Goal: Transaction & Acquisition: Download file/media

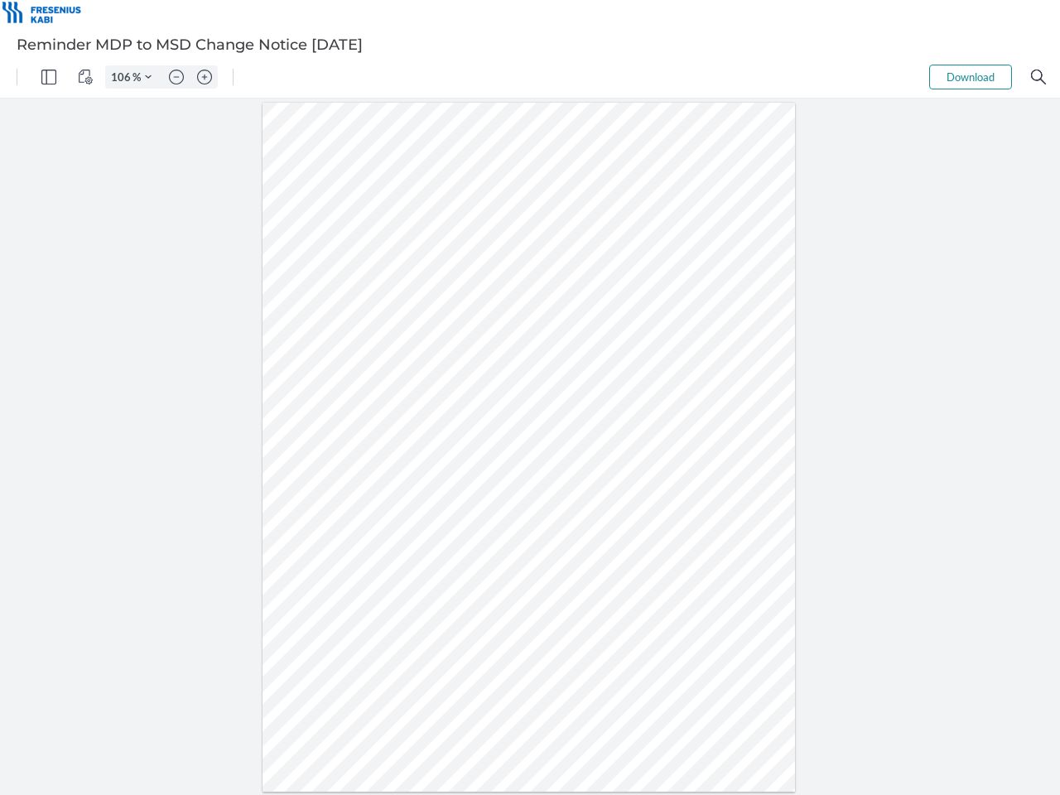
click at [49, 77] on img "Panel" at bounding box center [48, 77] width 15 height 15
click at [85, 77] on img "View Controls" at bounding box center [85, 77] width 15 height 15
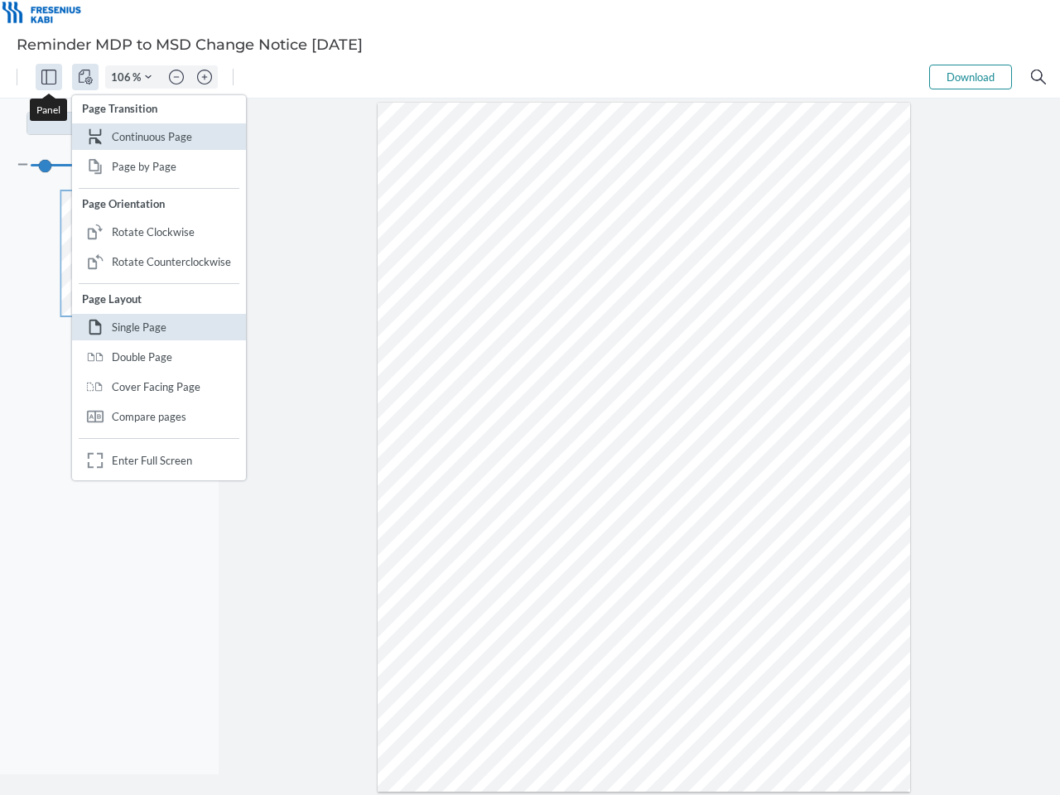
click at [123, 77] on input "106" at bounding box center [119, 77] width 26 height 15
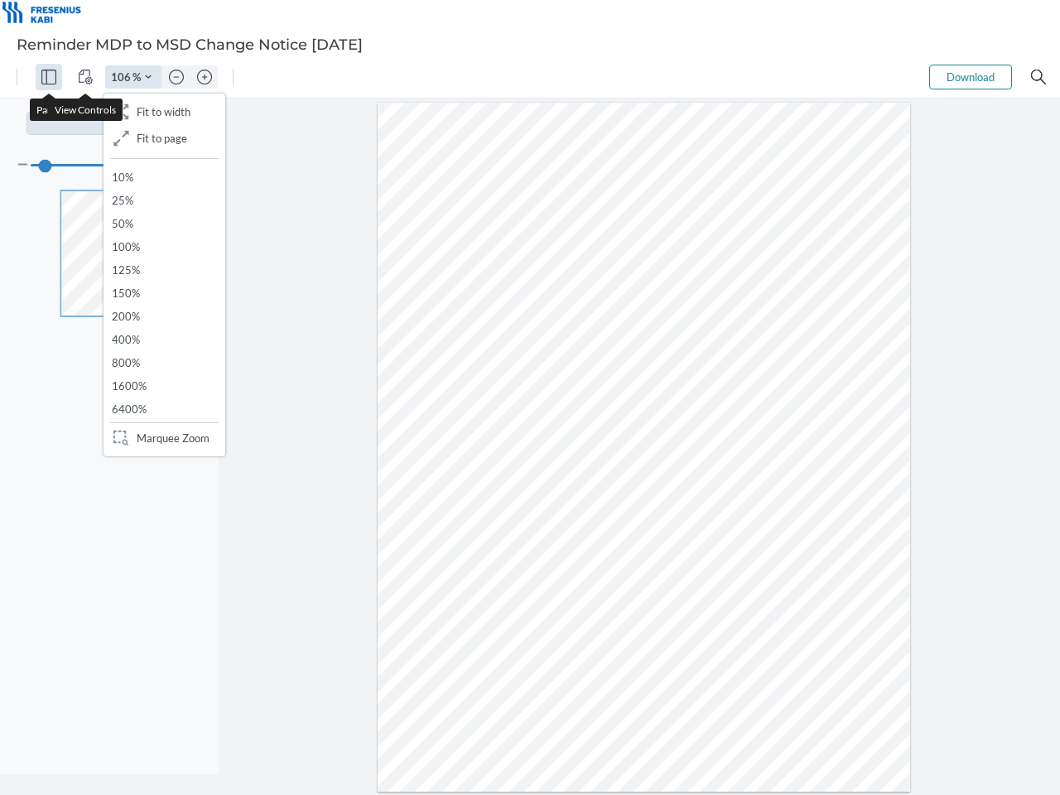
click at [148, 77] on img "Zoom Controls" at bounding box center [148, 77] width 7 height 7
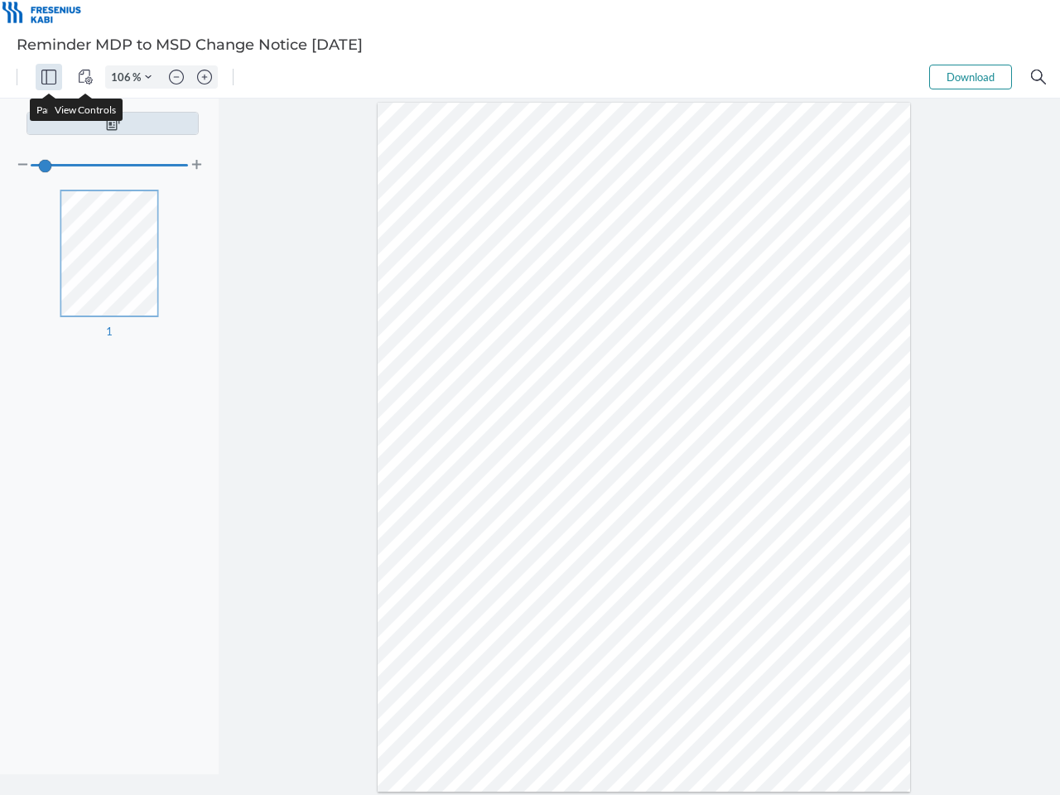
click at [176, 77] on img "Zoom out" at bounding box center [176, 77] width 15 height 15
click at [205, 77] on img "Zoom in" at bounding box center [204, 77] width 15 height 15
type input "106"
click at [971, 77] on button "Download" at bounding box center [970, 77] width 83 height 25
click at [1038, 77] on img "Search" at bounding box center [1038, 77] width 15 height 15
